Goal: Find specific page/section: Find specific page/section

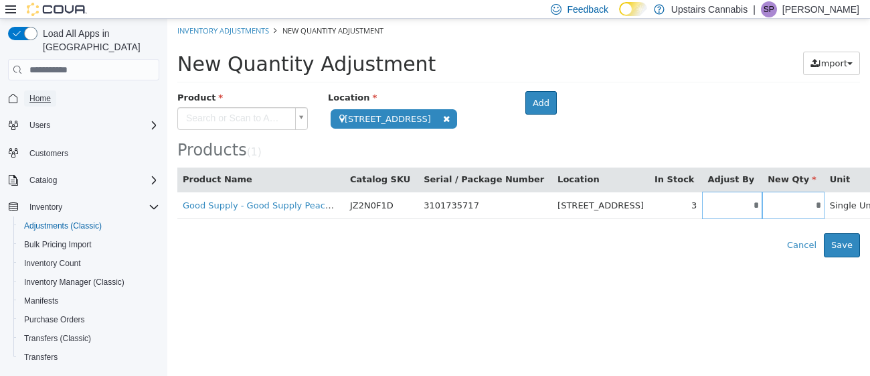
click at [46, 93] on span "Home" at bounding box center [39, 98] width 21 height 11
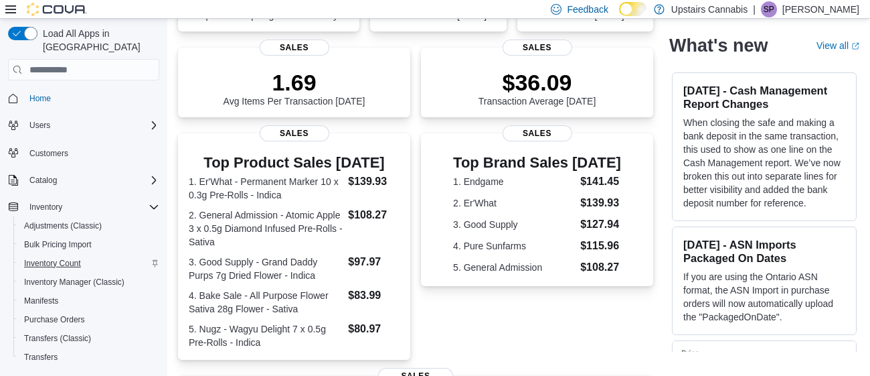
scroll to position [137, 0]
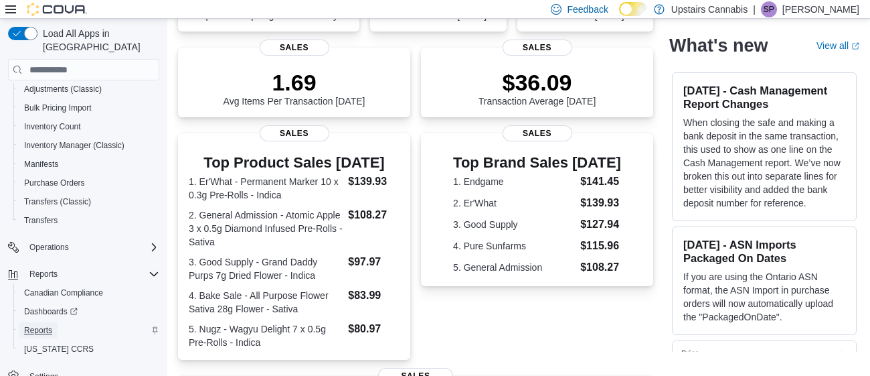
click at [33, 325] on span "Reports" at bounding box center [38, 330] width 28 height 11
